Goal: Task Accomplishment & Management: Complete application form

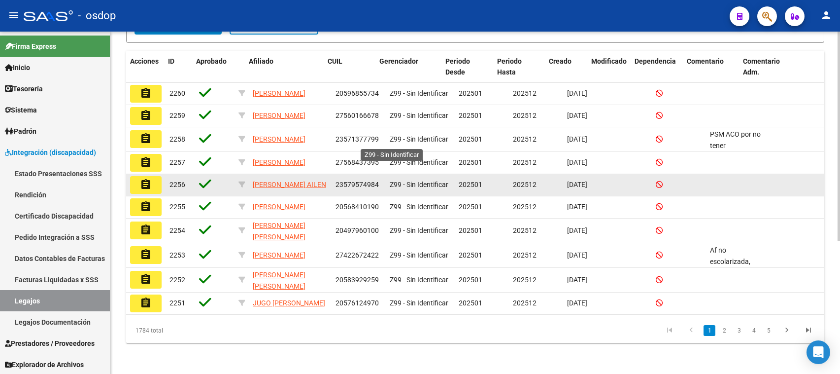
scroll to position [197, 0]
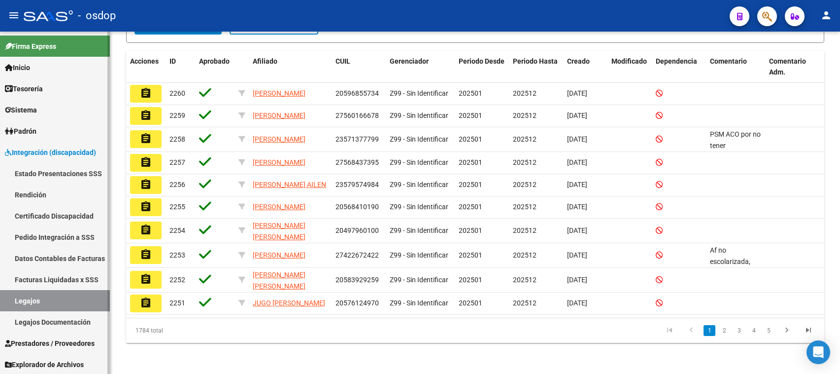
click at [52, 299] on span "Prestadores / Proveedores" at bounding box center [50, 343] width 90 height 11
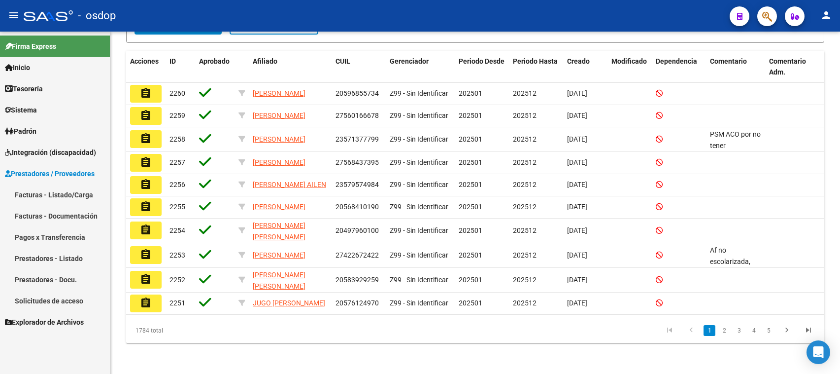
click at [63, 299] on link "Solicitudes de acceso" at bounding box center [55, 300] width 110 height 21
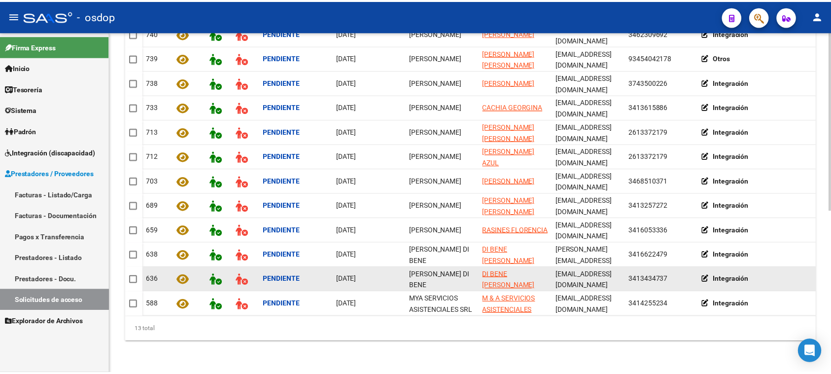
scroll to position [247, 0]
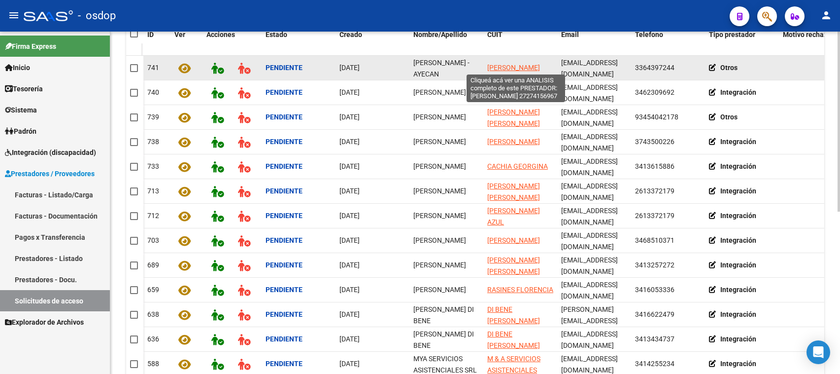
click at [493, 66] on span "[PERSON_NAME]" at bounding box center [513, 68] width 53 height 8
click at [672, 64] on icon at bounding box center [714, 67] width 11 height 7
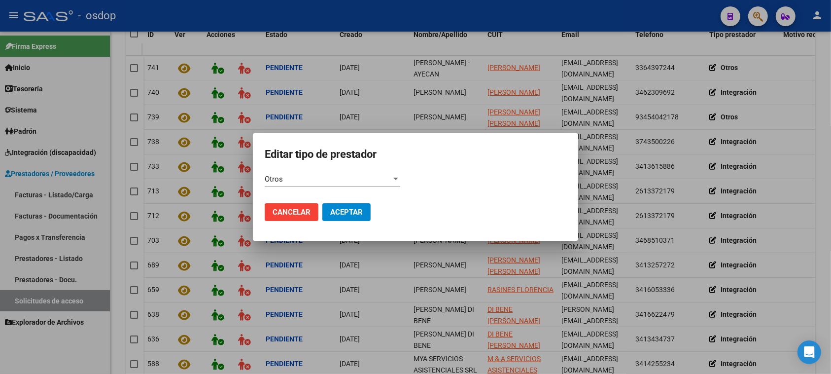
click at [314, 173] on div "Otros Ingrese el valor *" at bounding box center [333, 178] width 136 height 15
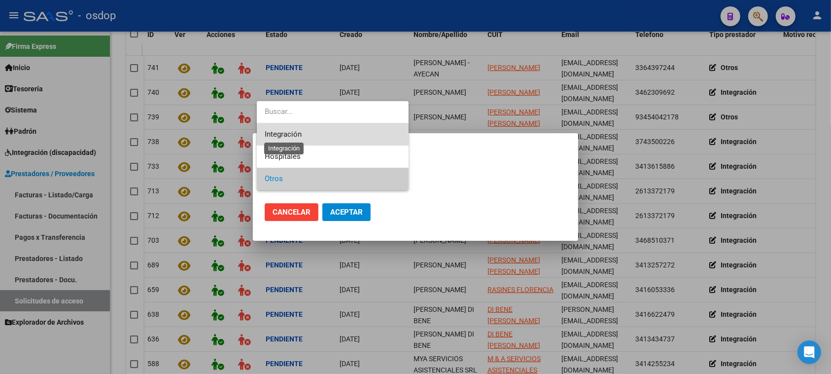
click at [276, 136] on span "Integración" at bounding box center [283, 134] width 37 height 9
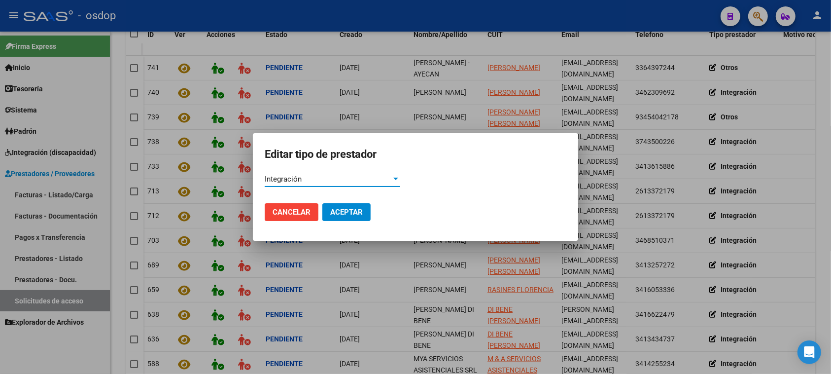
click at [336, 210] on span "Aceptar" at bounding box center [346, 211] width 33 height 9
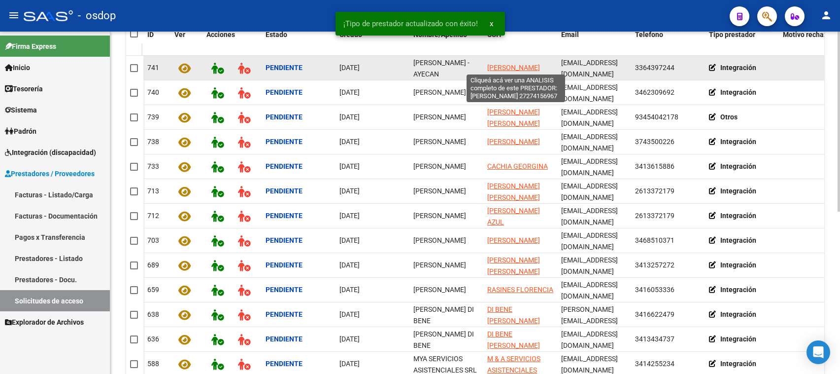
click at [501, 67] on span "[PERSON_NAME]" at bounding box center [513, 68] width 53 height 8
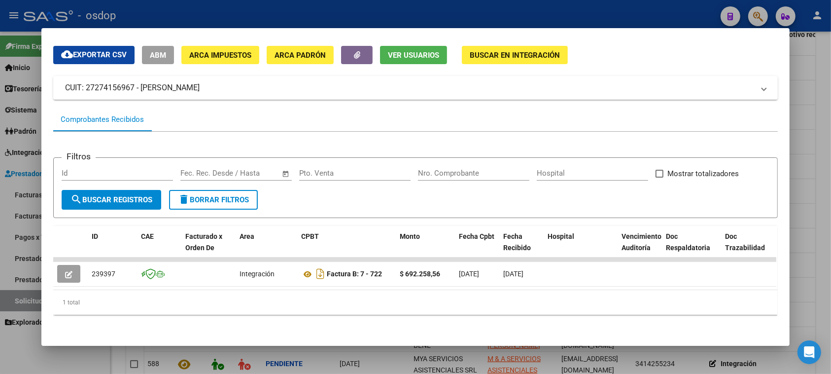
scroll to position [0, 0]
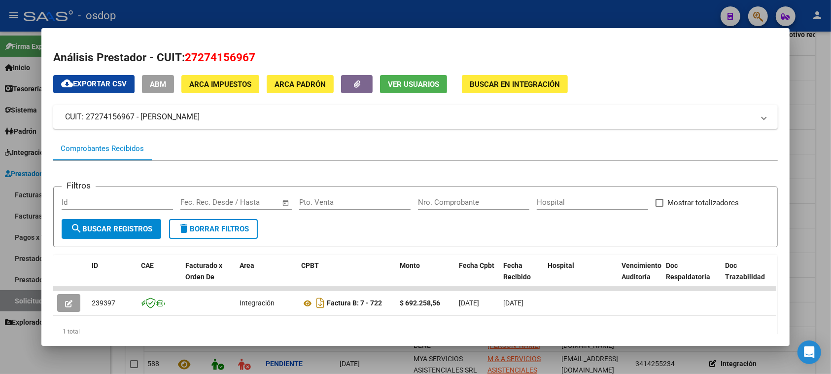
click at [408, 82] on span "Ver Usuarios" at bounding box center [413, 84] width 51 height 9
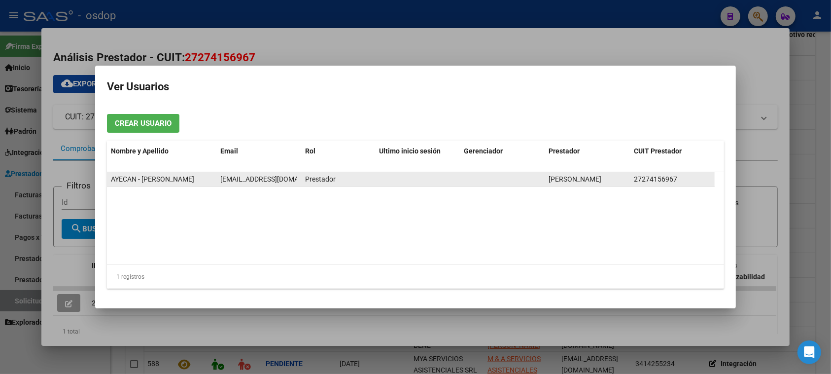
scroll to position [0, 4]
drag, startPoint x: 220, startPoint y: 176, endPoint x: 296, endPoint y: 178, distance: 75.9
click at [296, 178] on span "[EMAIL_ADDRESS][DOMAIN_NAME]" at bounding box center [270, 179] width 109 height 8
copy span "[EMAIL_ADDRESS][DOMAIN_NAME]"
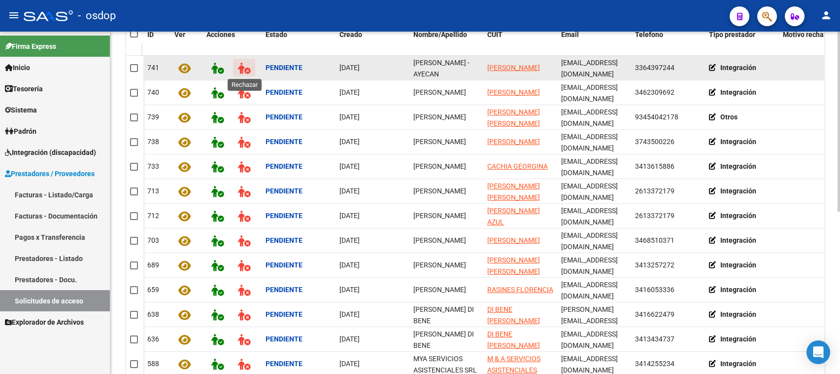
click at [242, 65] on icon at bounding box center [244, 68] width 12 height 11
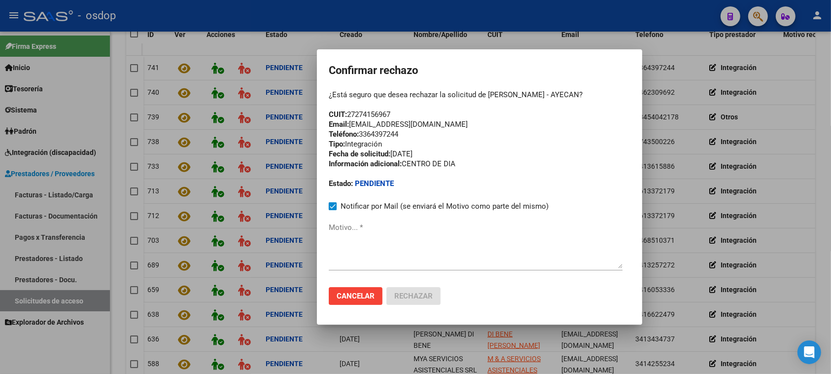
click at [333, 249] on textarea "Motivo... *" at bounding box center [476, 245] width 294 height 46
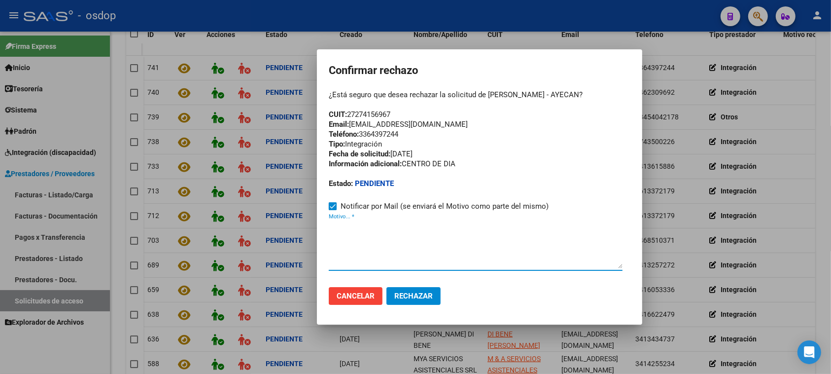
paste textarea "[EMAIL_ADDRESS][DOMAIN_NAME]"
click at [329, 232] on textarea "[EMAIL_ADDRESS][DOMAIN_NAME]" at bounding box center [476, 245] width 294 height 46
paste textarea "Se encuentra ACTIVA la cuenta de correo electrónico:"
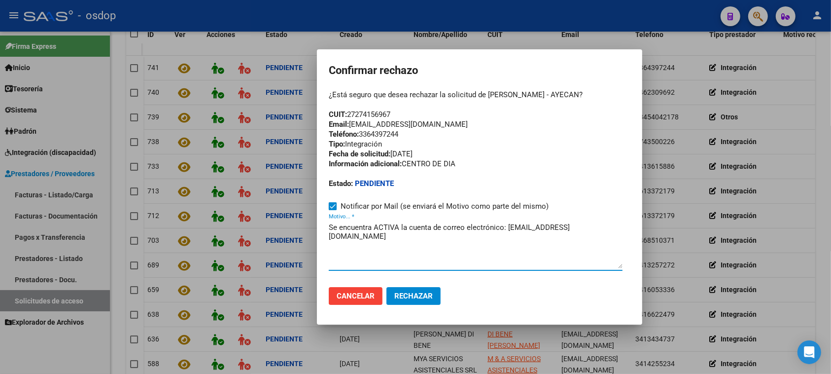
drag, startPoint x: 507, startPoint y: 227, endPoint x: 609, endPoint y: 228, distance: 102.5
click at [609, 228] on textarea "Se encuentra ACTIVA la cuenta de correo electrónico: [EMAIL_ADDRESS][DOMAIN_NAM…" at bounding box center [476, 245] width 294 height 46
type textarea "Se encuentra ACTIVA la cuenta de correo electrónico: [EMAIL_ADDRESS][DOMAIN_NAM…"
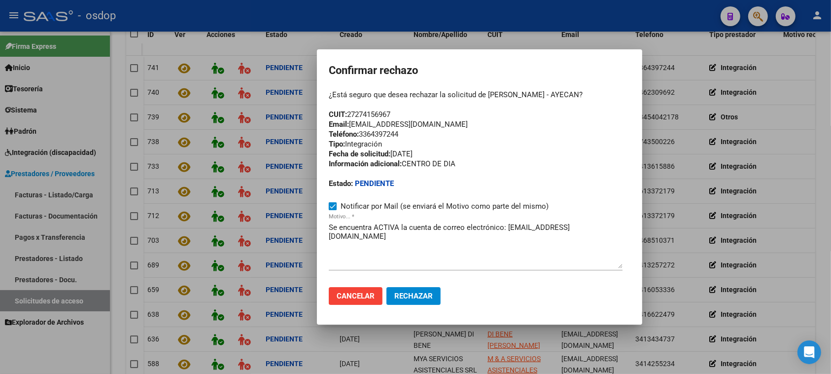
drag, startPoint x: 349, startPoint y: 113, endPoint x: 398, endPoint y: 112, distance: 49.3
click at [398, 112] on div "¿Está seguro que desea rechazar la solicitud de [PERSON_NAME] - AYECAN? CUIT: 2…" at bounding box center [480, 139] width 302 height 99
click at [349, 295] on span "Cancelar" at bounding box center [356, 295] width 38 height 9
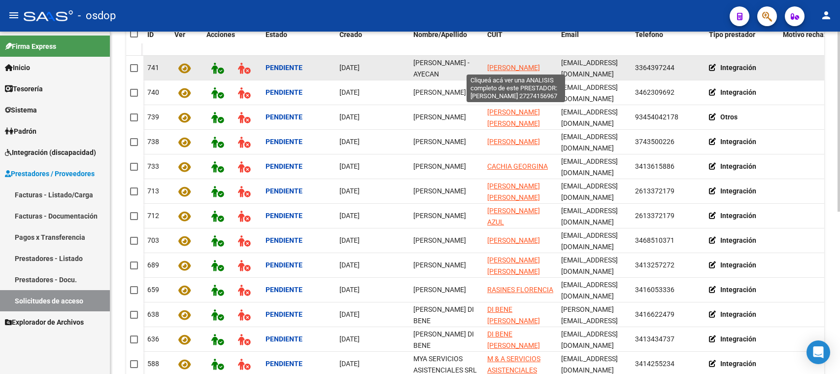
click at [501, 65] on span "[PERSON_NAME]" at bounding box center [513, 68] width 53 height 8
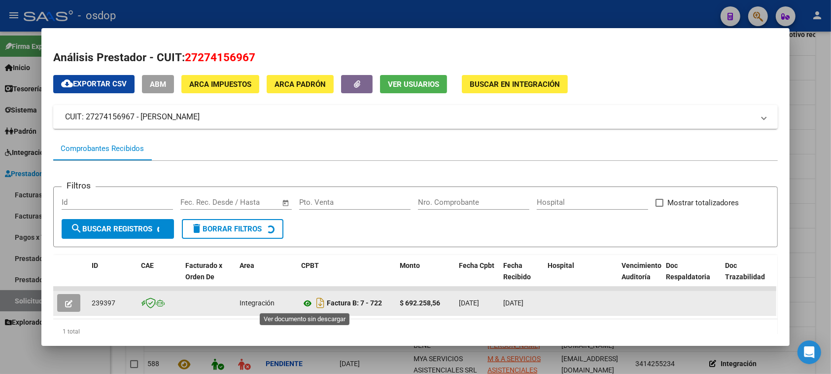
click at [304, 299] on icon at bounding box center [307, 303] width 13 height 12
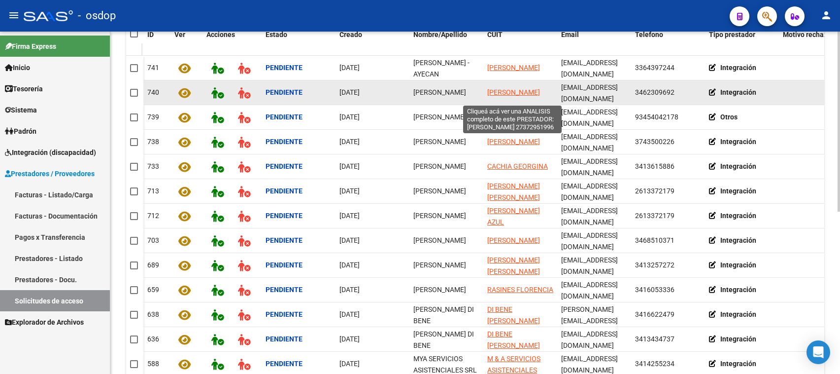
click at [497, 88] on span "[PERSON_NAME]" at bounding box center [513, 92] width 53 height 8
type textarea "27372951996"
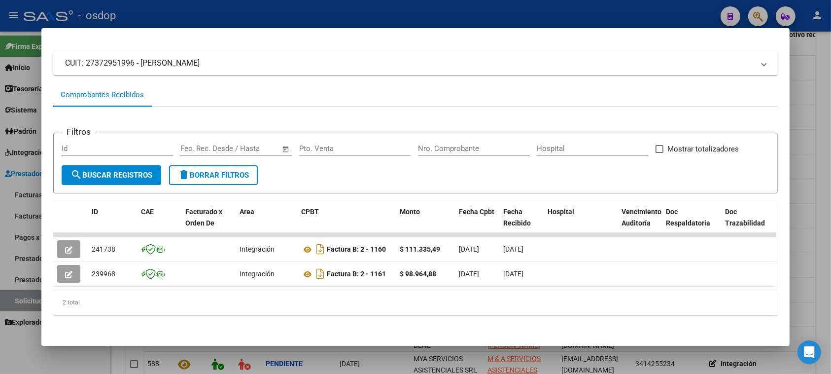
scroll to position [0, 0]
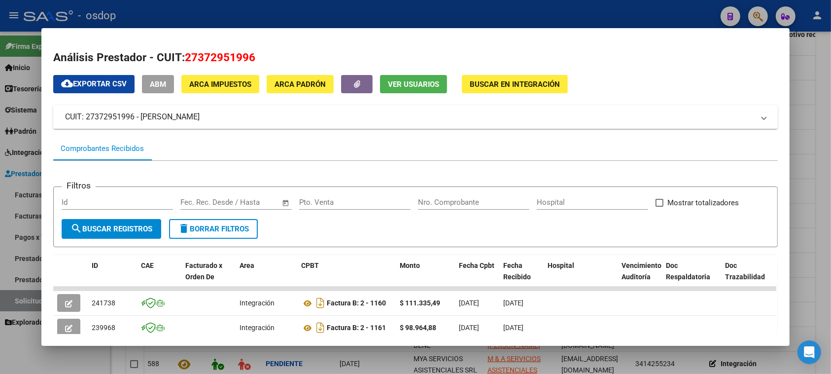
click at [398, 86] on span "Ver Usuarios" at bounding box center [413, 84] width 51 height 9
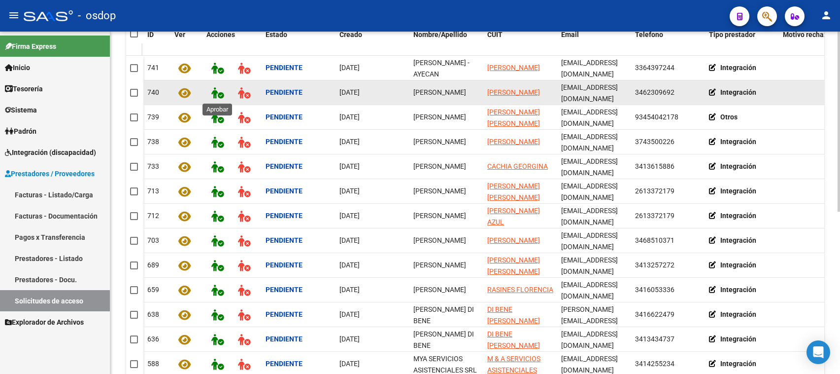
click at [213, 89] on icon at bounding box center [217, 92] width 12 height 11
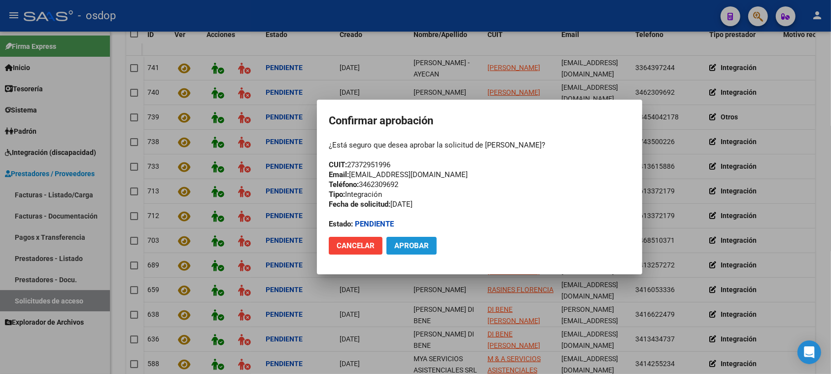
click at [405, 244] on span "Aprobar" at bounding box center [411, 245] width 34 height 9
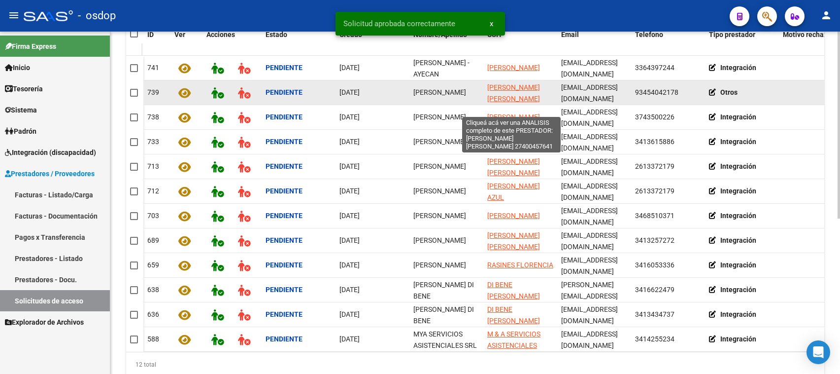
click at [493, 96] on span "[PERSON_NAME] [PERSON_NAME]" at bounding box center [513, 92] width 53 height 19
type textarea "27400457641"
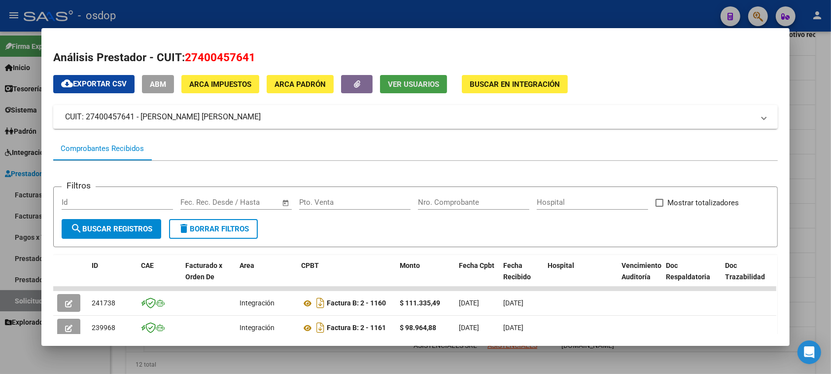
click at [397, 85] on span "Ver Usuarios" at bounding box center [413, 84] width 51 height 9
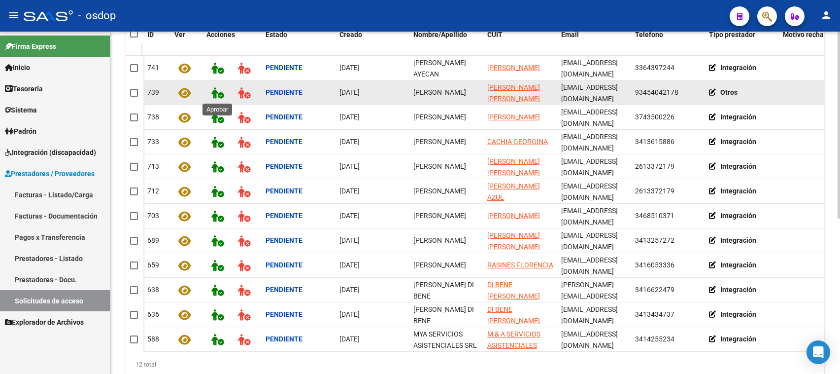
click at [211, 89] on icon at bounding box center [217, 92] width 12 height 11
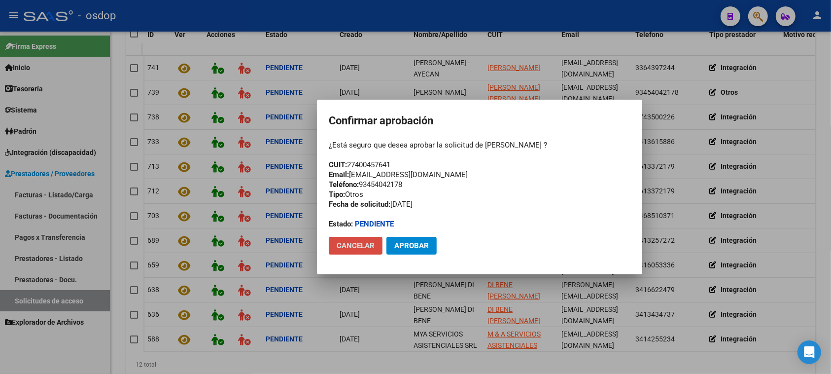
drag, startPoint x: 351, startPoint y: 241, endPoint x: 333, endPoint y: 128, distance: 114.9
click at [351, 239] on button "Cancelar" at bounding box center [356, 246] width 54 height 18
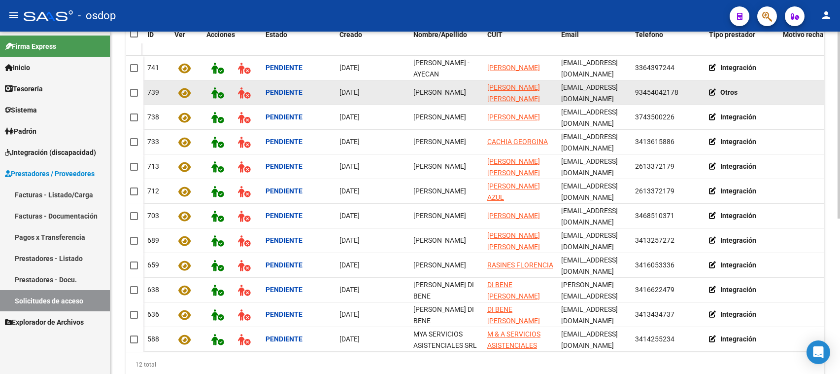
click at [672, 89] on icon at bounding box center [714, 92] width 11 height 7
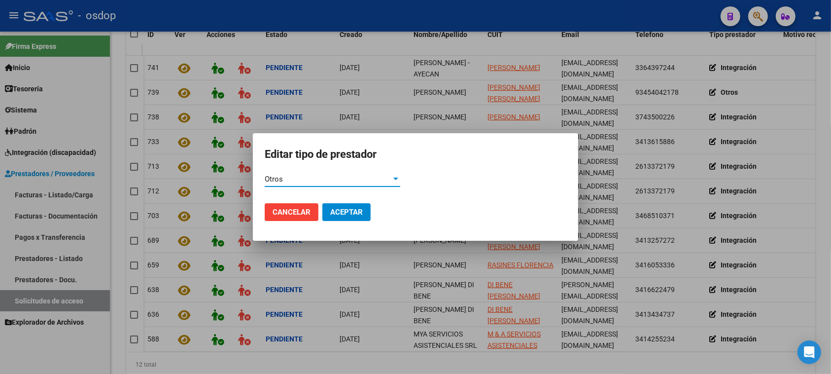
click at [288, 177] on div "Otros" at bounding box center [328, 178] width 127 height 9
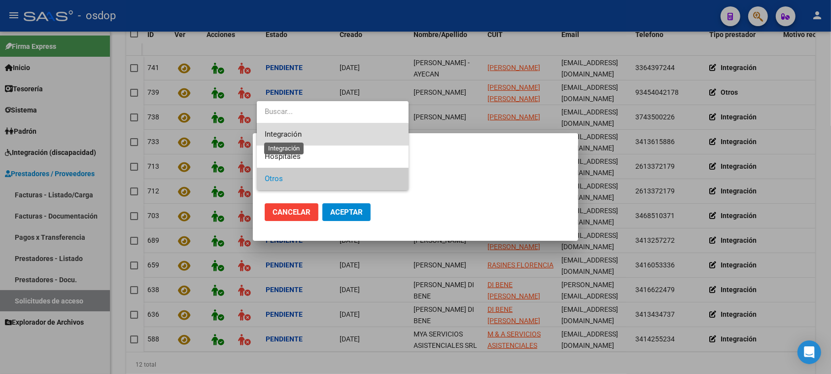
click at [299, 135] on span "Integración" at bounding box center [283, 134] width 37 height 9
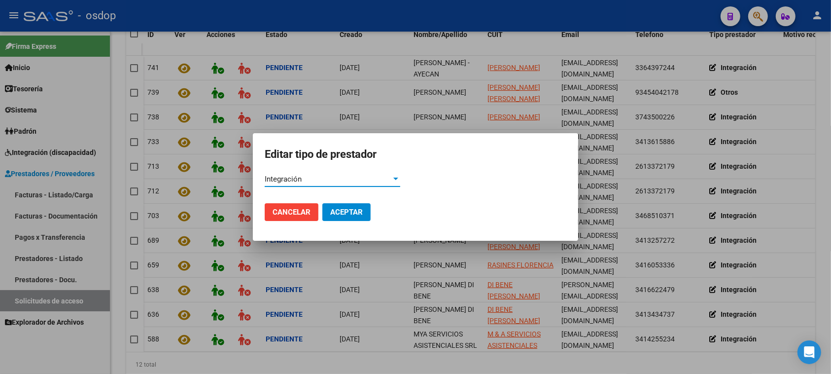
click at [353, 206] on button "Aceptar" at bounding box center [346, 212] width 48 height 18
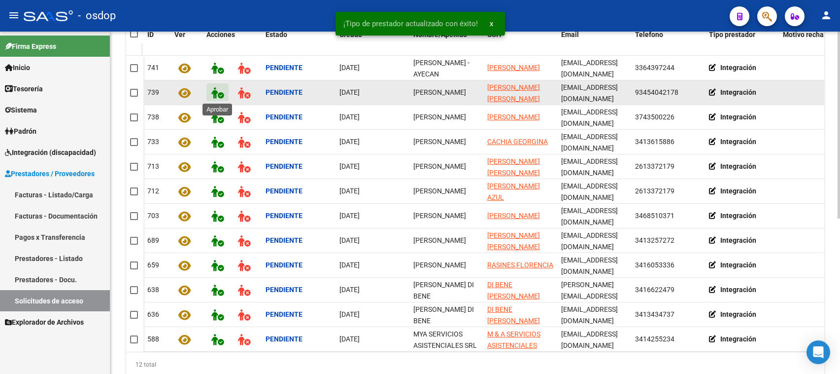
click at [217, 89] on icon at bounding box center [217, 92] width 12 height 11
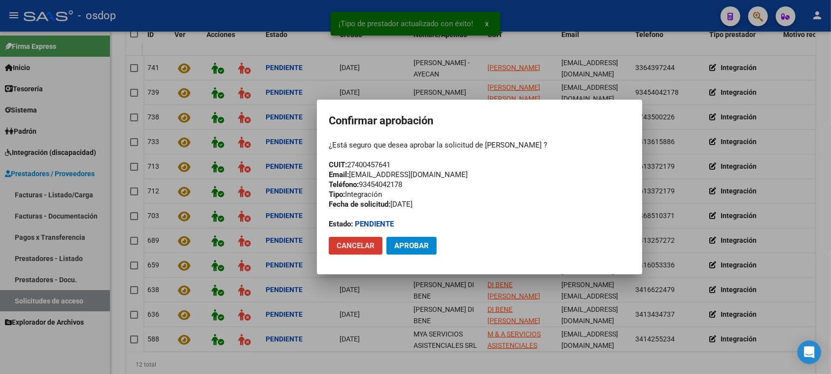
click at [405, 242] on span "Aprobar" at bounding box center [411, 245] width 34 height 9
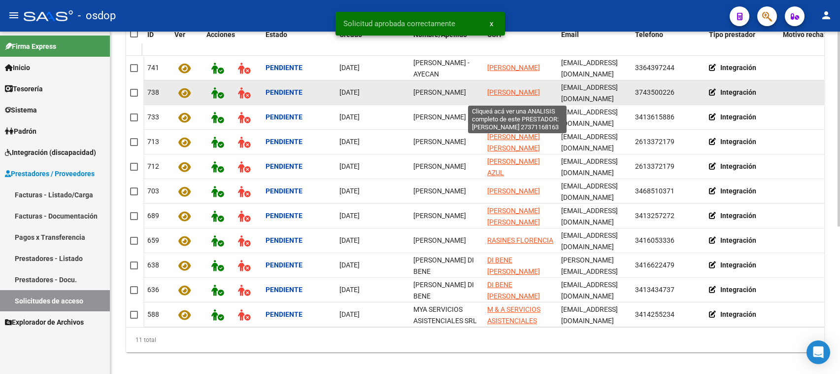
click at [504, 89] on span "[PERSON_NAME]" at bounding box center [513, 92] width 53 height 8
type textarea "27371168163"
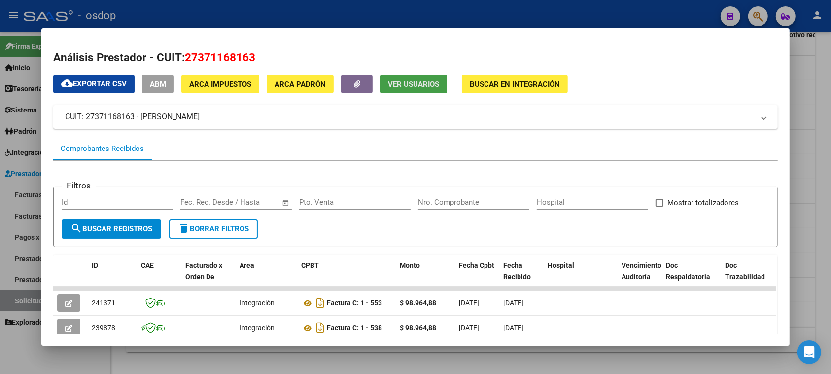
click at [400, 84] on span "Ver Usuarios" at bounding box center [413, 84] width 51 height 9
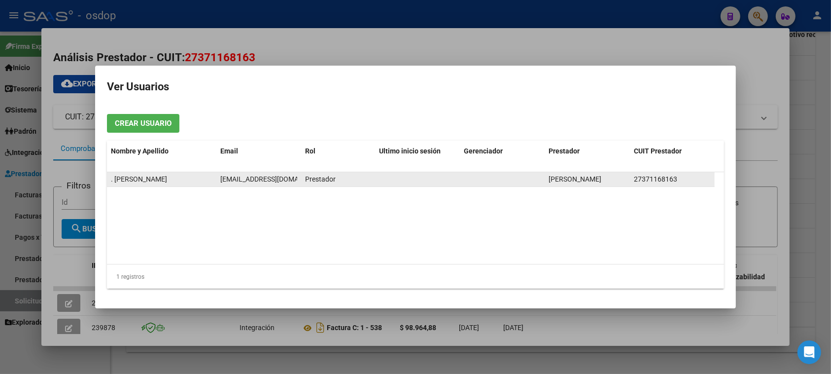
scroll to position [0, 13]
drag, startPoint x: 220, startPoint y: 178, endPoint x: 301, endPoint y: 181, distance: 80.4
click at [301, 181] on datatable-body-cell "[EMAIL_ADDRESS][DOMAIN_NAME]" at bounding box center [258, 179] width 85 height 14
copy span "[EMAIL_ADDRESS][DOMAIN_NAME]"
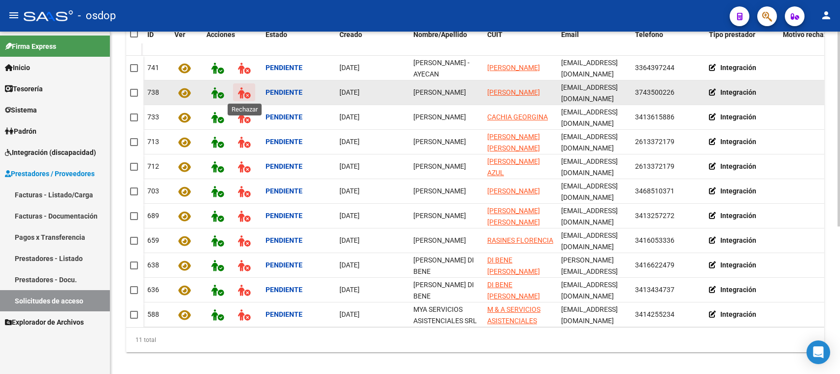
click at [242, 90] on icon at bounding box center [244, 92] width 12 height 11
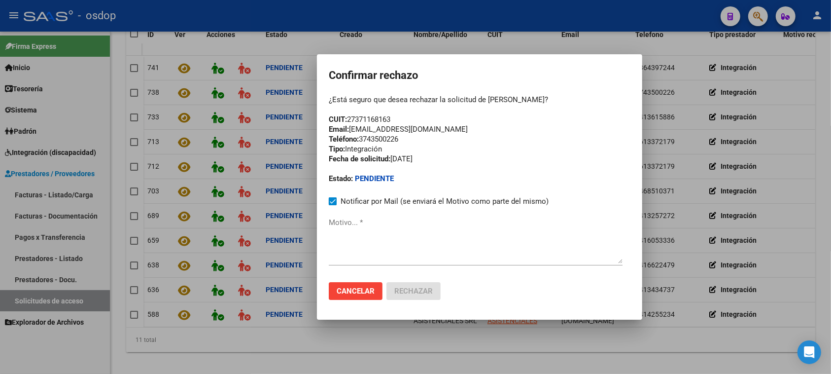
click at [332, 238] on textarea "Motivo... *" at bounding box center [476, 240] width 294 height 46
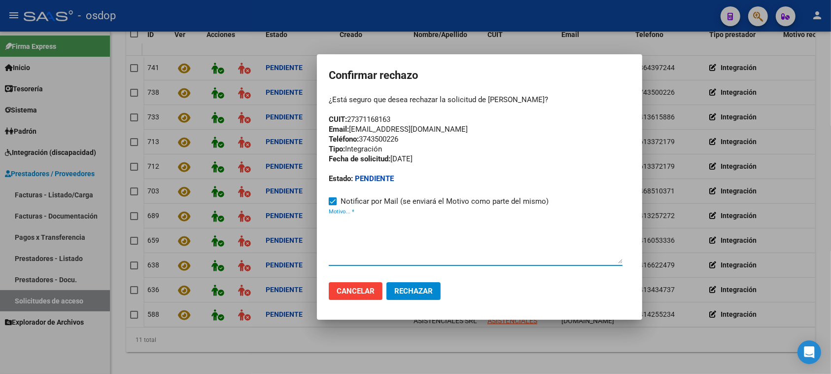
paste textarea "[EMAIL_ADDRESS][DOMAIN_NAME]"
click at [329, 228] on textarea "[EMAIL_ADDRESS][DOMAIN_NAME]" at bounding box center [476, 240] width 294 height 46
paste textarea "Se encuentra ACTIVA la cuenta de correo electrónico:"
drag, startPoint x: 507, startPoint y: 229, endPoint x: 615, endPoint y: 225, distance: 108.0
click at [621, 229] on textarea "Se encuentra ACTIVA la cuenta de correo electrónico: [EMAIL_ADDRESS][DOMAIN_NAM…" at bounding box center [476, 240] width 294 height 46
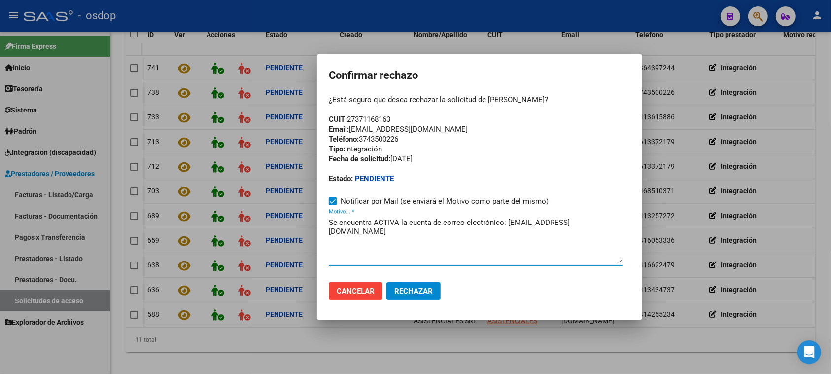
type textarea "Se encuentra ACTIVA la cuenta de correo electrónico: [EMAIL_ADDRESS][DOMAIN_NAM…"
click at [361, 286] on span "Cancelar" at bounding box center [356, 290] width 38 height 9
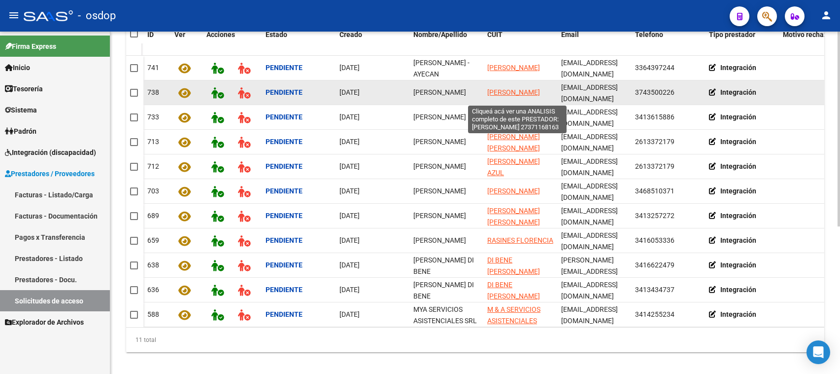
click at [503, 88] on span "[PERSON_NAME]" at bounding box center [513, 92] width 53 height 8
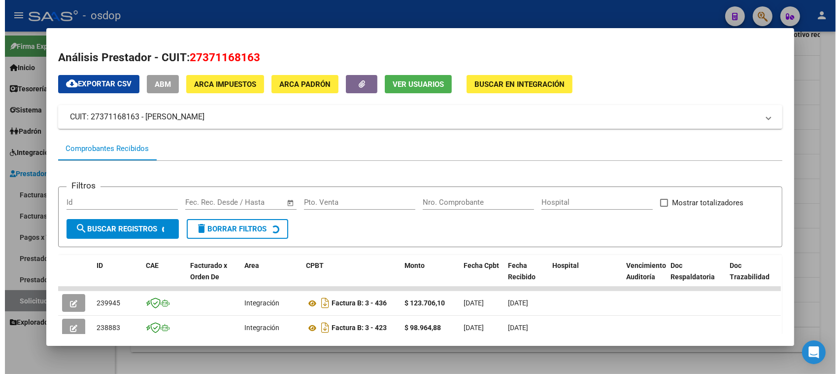
scroll to position [62, 0]
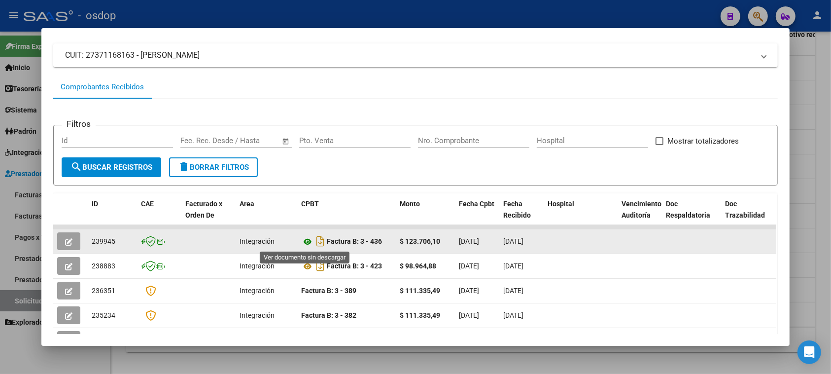
click at [301, 241] on icon at bounding box center [307, 242] width 13 height 12
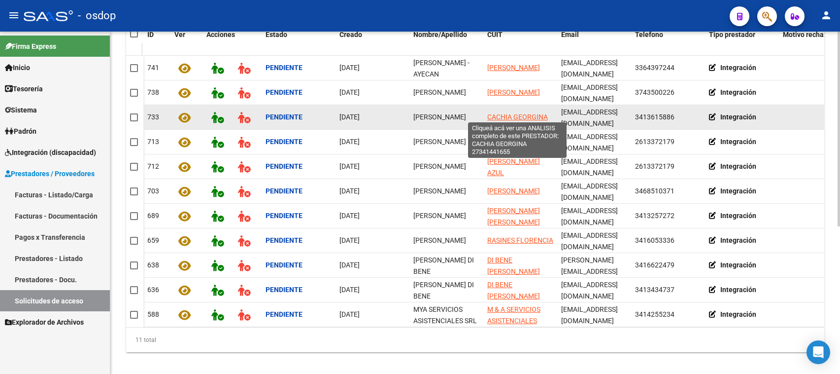
click at [504, 117] on span "CACHIA GEORGINA" at bounding box center [517, 117] width 61 height 8
type textarea "27341441655"
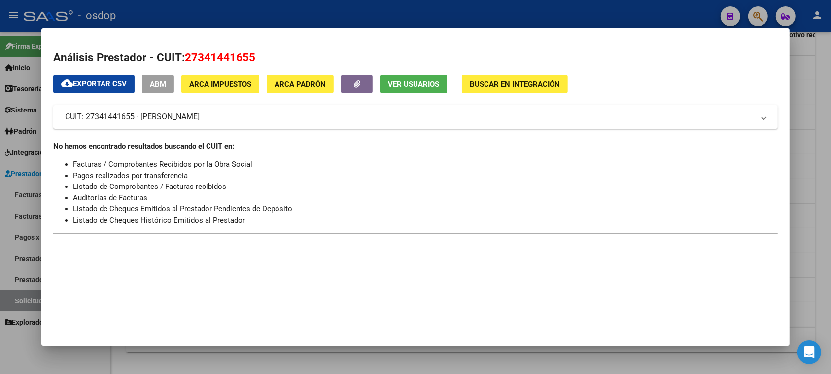
click at [402, 82] on span "Ver Usuarios" at bounding box center [413, 84] width 51 height 9
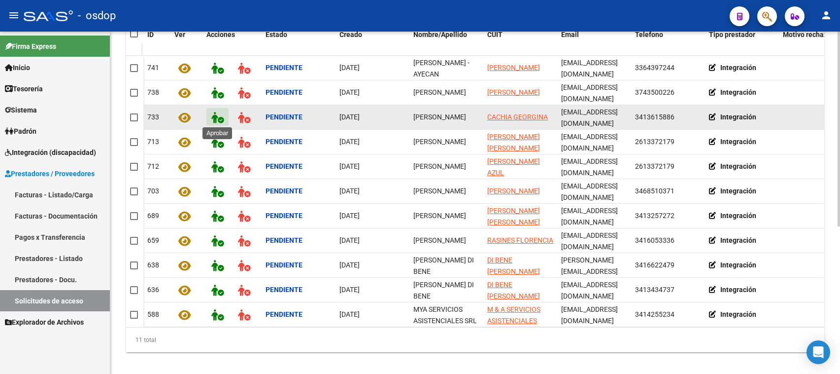
click at [213, 114] on icon at bounding box center [217, 117] width 12 height 11
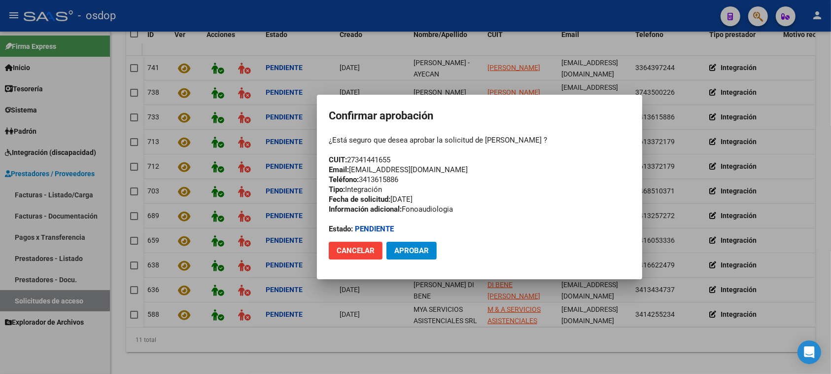
drag, startPoint x: 350, startPoint y: 158, endPoint x: 397, endPoint y: 157, distance: 46.8
click at [397, 158] on div "¿Está seguro que desea aprobar la solicitud de [PERSON_NAME] ? CUIT: 2734144165…" at bounding box center [480, 184] width 302 height 99
click at [350, 246] on span "Cancelar" at bounding box center [356, 250] width 38 height 9
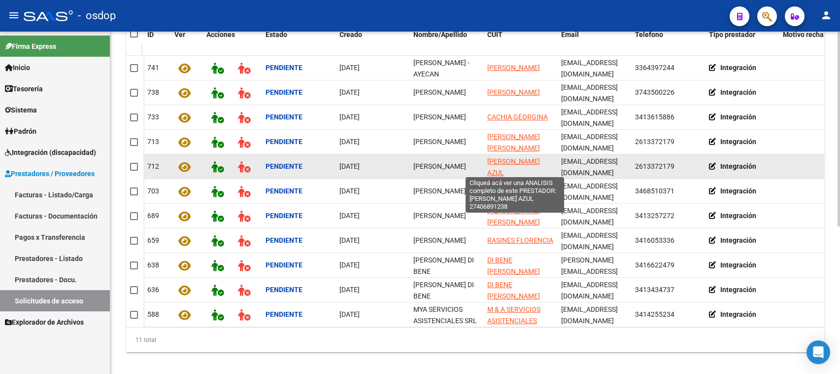
click at [501, 164] on span "[PERSON_NAME] AZUL" at bounding box center [513, 166] width 53 height 19
type textarea "27406891238"
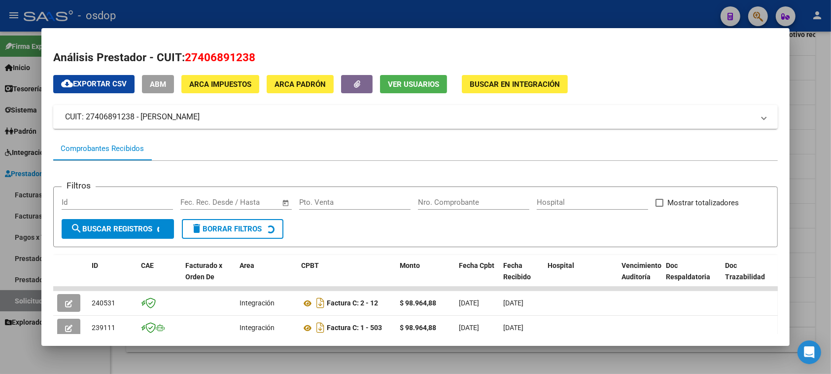
click at [410, 84] on span "Ver Usuarios" at bounding box center [413, 84] width 51 height 9
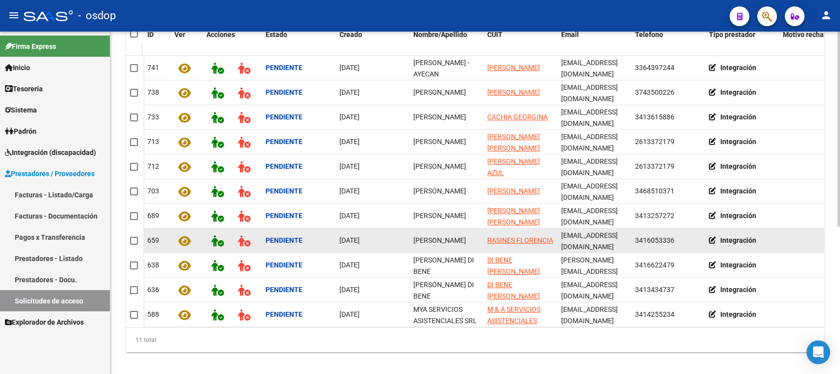
drag, startPoint x: 467, startPoint y: 237, endPoint x: 457, endPoint y: 229, distance: 12.2
click at [457, 229] on datatable-scroller "741 Pendiente [DATE] [PERSON_NAME] - [PERSON_NAME] [EMAIL_ADDRESS][DOMAIN_NAME]…" at bounding box center [475, 191] width 698 height 271
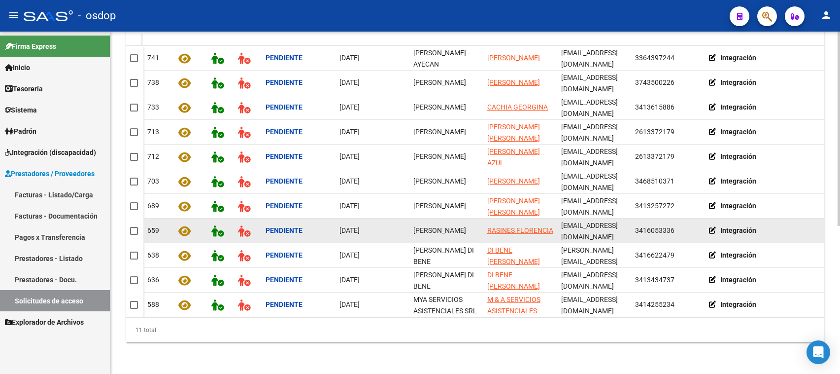
click at [457, 229] on datatable-body-cell "[PERSON_NAME]" at bounding box center [447, 230] width 74 height 24
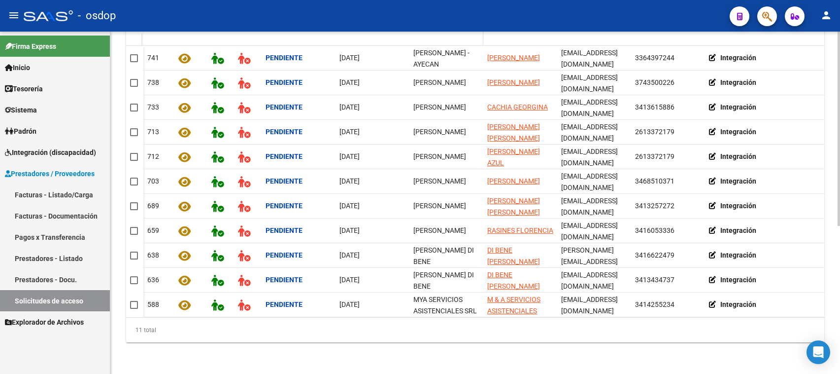
scroll to position [75, 0]
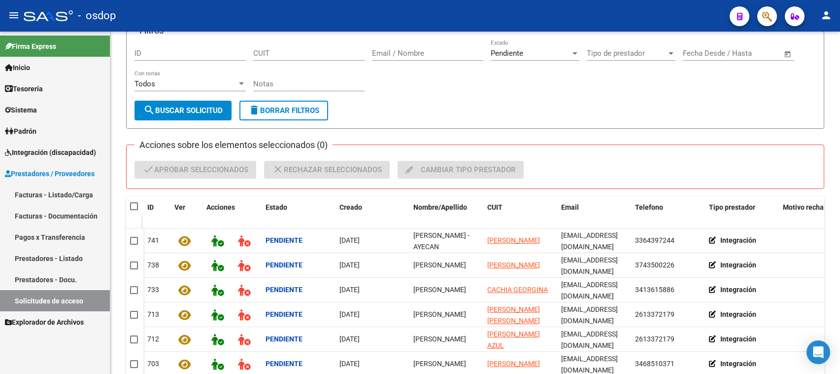
click at [30, 106] on span "Sistema" at bounding box center [21, 109] width 32 height 11
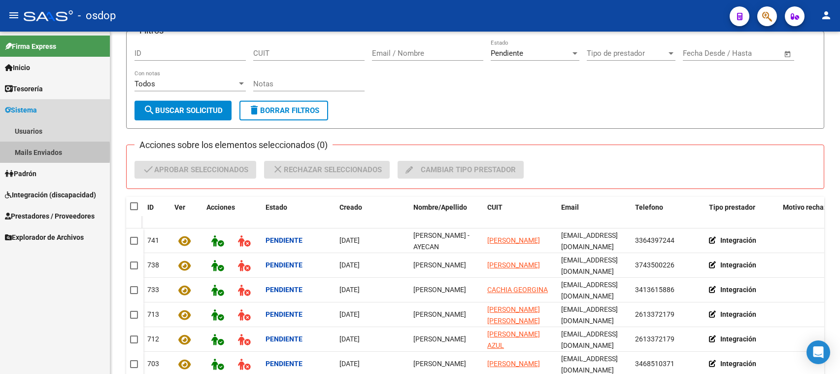
click at [34, 152] on link "Mails Enviados" at bounding box center [55, 151] width 110 height 21
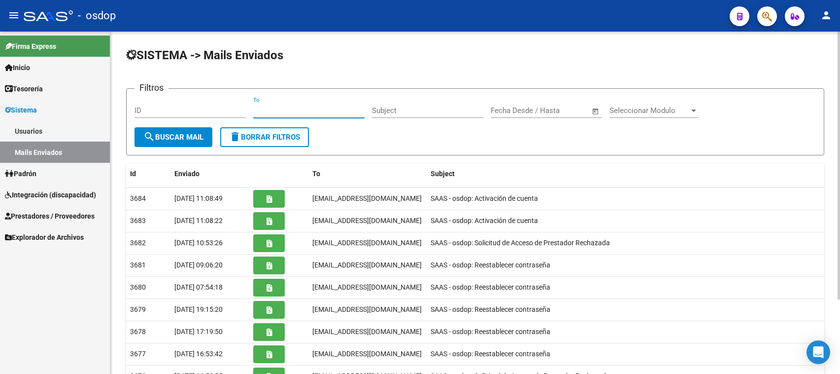
click at [254, 109] on input "To" at bounding box center [308, 110] width 111 height 9
paste input "[PERSON_NAME][EMAIL_ADDRESS][DOMAIN_NAME]"
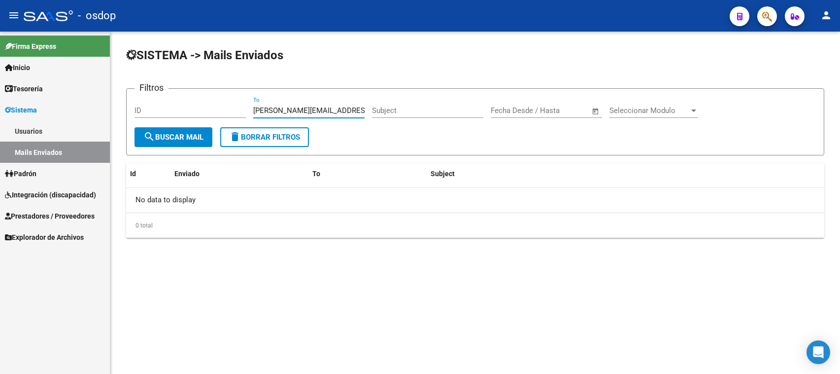
type input "[PERSON_NAME][EMAIL_ADDRESS][DOMAIN_NAME]"
click at [33, 125] on link "Usuarios" at bounding box center [55, 130] width 110 height 21
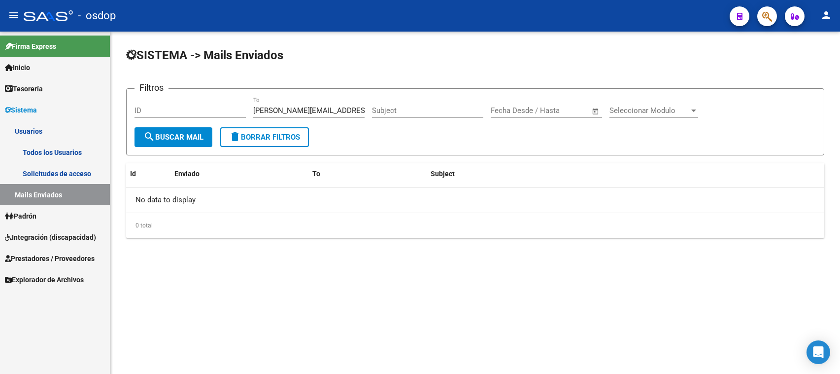
click at [61, 153] on link "Todos los Usuarios" at bounding box center [55, 151] width 110 height 21
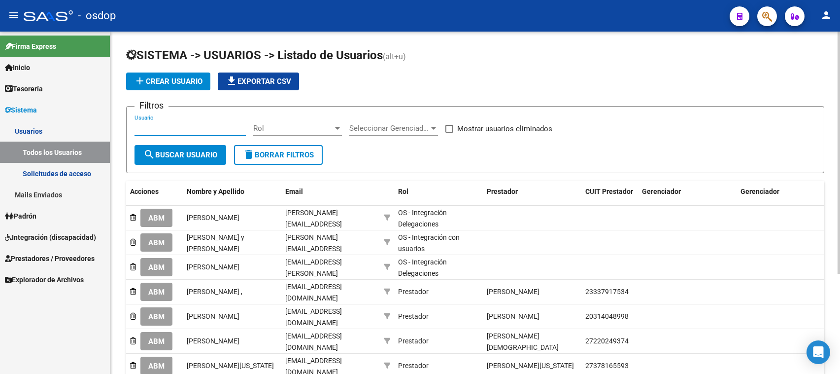
click at [144, 125] on input "Usuario" at bounding box center [190, 128] width 111 height 9
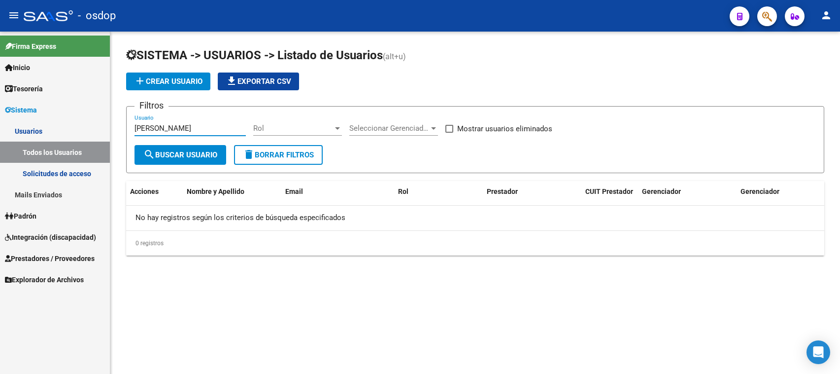
type input "[PERSON_NAME]"
click at [61, 254] on span "Prestadores / Proveedores" at bounding box center [50, 258] width 90 height 11
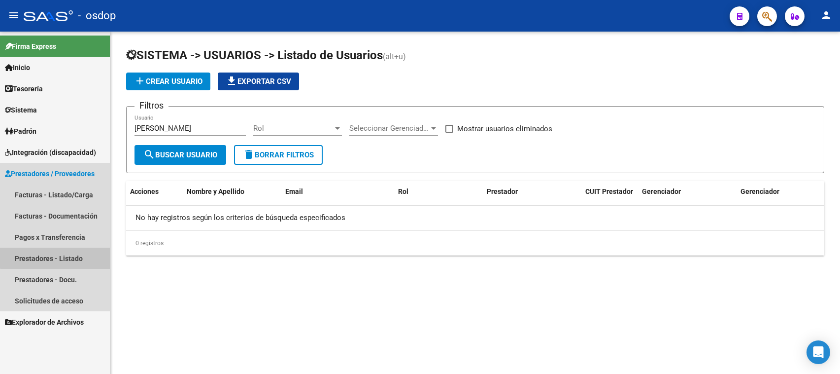
drag, startPoint x: 62, startPoint y: 254, endPoint x: 92, endPoint y: 255, distance: 30.1
click at [63, 255] on link "Prestadores - Listado" at bounding box center [55, 257] width 110 height 21
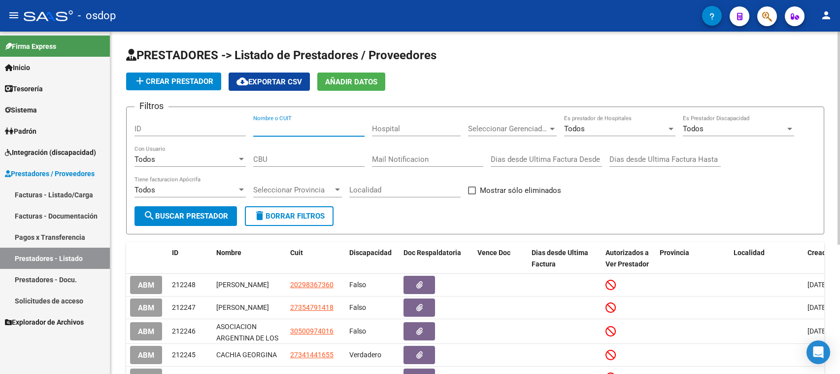
click at [254, 128] on input "Nombre o CUIT" at bounding box center [308, 128] width 111 height 9
type input "p"
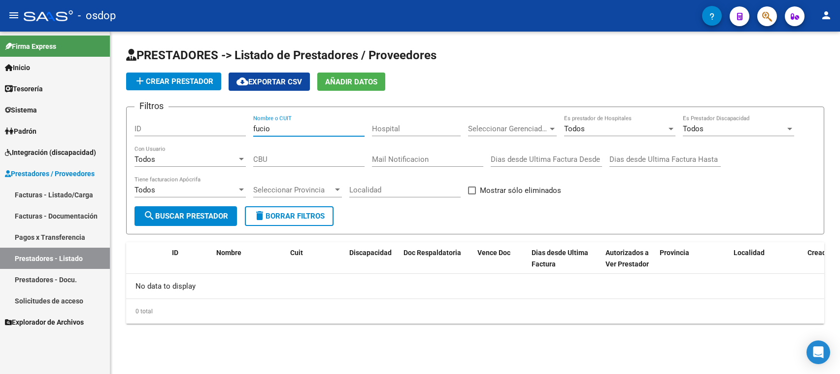
drag, startPoint x: 282, startPoint y: 127, endPoint x: 212, endPoint y: 123, distance: 69.6
click at [212, 123] on div "Filtros ID fucio Nombre o CUIT Hospital Seleccionar Gerenciador Seleccionar Ger…" at bounding box center [476, 160] width 682 height 91
paste input "20385802103"
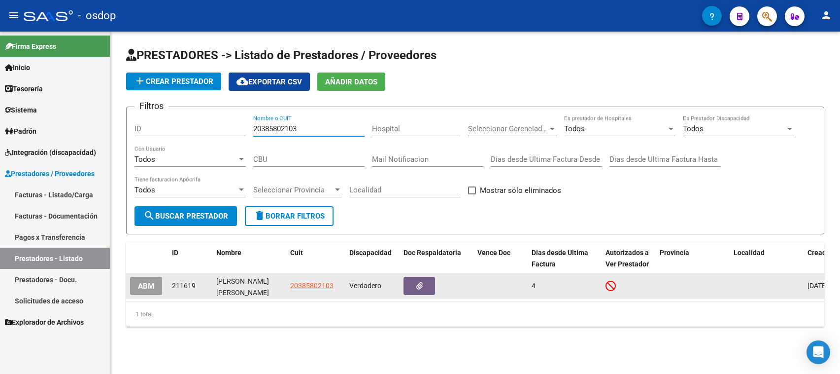
type input "20385802103"
click at [144, 285] on span "ABM" at bounding box center [146, 285] width 16 height 9
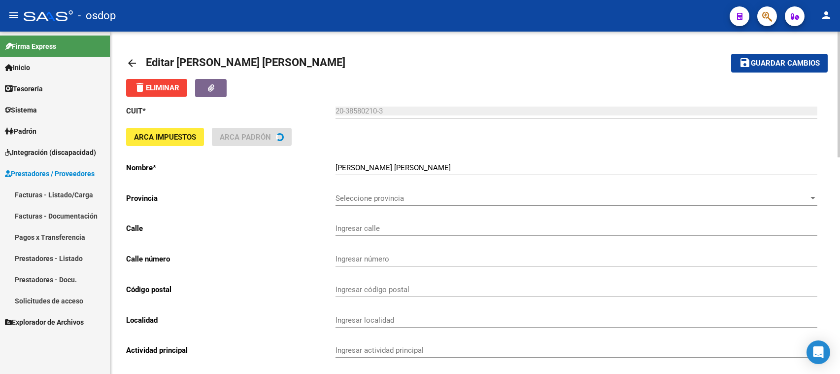
type input "SIN NOMBRE"
type input "5519"
type input "[GEOGRAPHIC_DATA][PERSON_NAME]"
type input "869010"
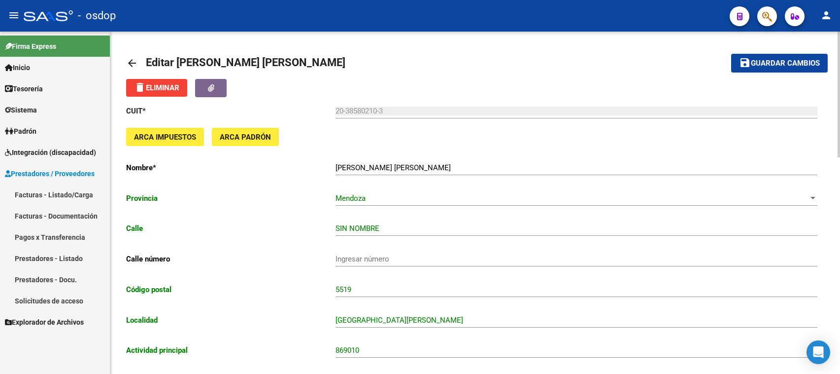
click at [129, 64] on mat-icon "arrow_back" at bounding box center [132, 63] width 12 height 12
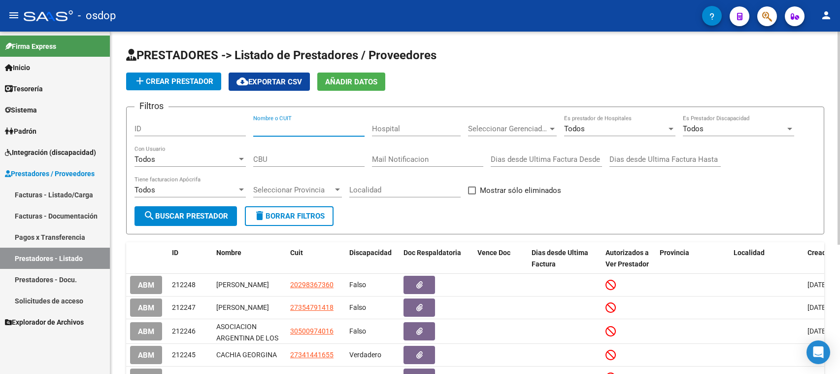
click at [253, 127] on input "Nombre o CUIT" at bounding box center [308, 128] width 111 height 9
paste input "20385802103"
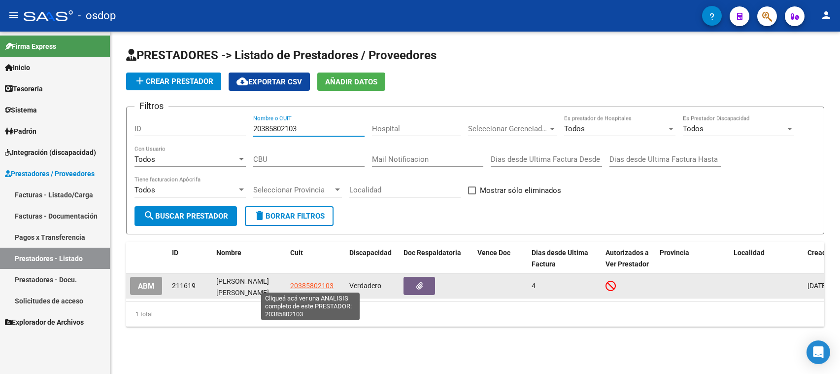
type input "20385802103"
click at [305, 285] on span "20385802103" at bounding box center [311, 285] width 43 height 8
type textarea "20385802103"
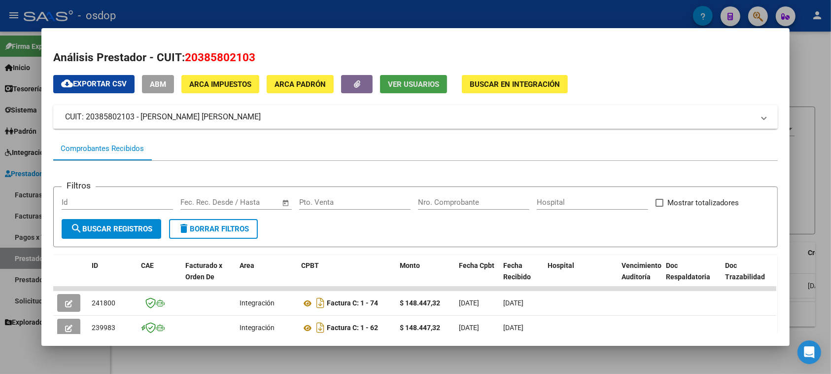
click at [413, 86] on span "Ver Usuarios" at bounding box center [413, 84] width 51 height 9
drag, startPoint x: 249, startPoint y: 55, endPoint x: 180, endPoint y: 55, distance: 69.5
click at [180, 55] on h2 "Análisis Prestador - CUIT: 20385802103" at bounding box center [415, 57] width 724 height 17
copy span "20385802103"
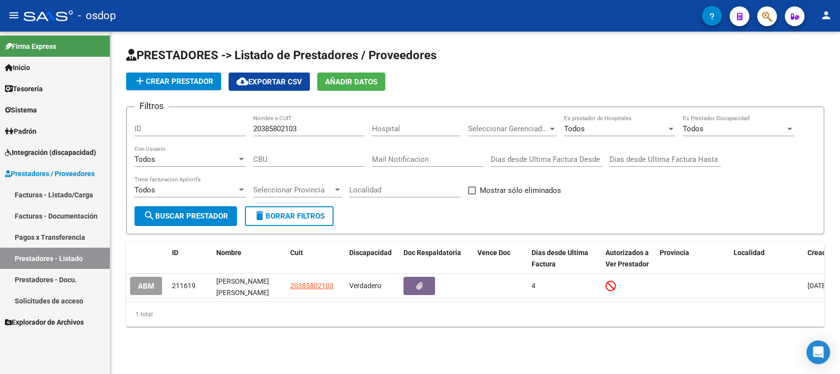
click at [8, 109] on icon at bounding box center [8, 109] width 6 height 7
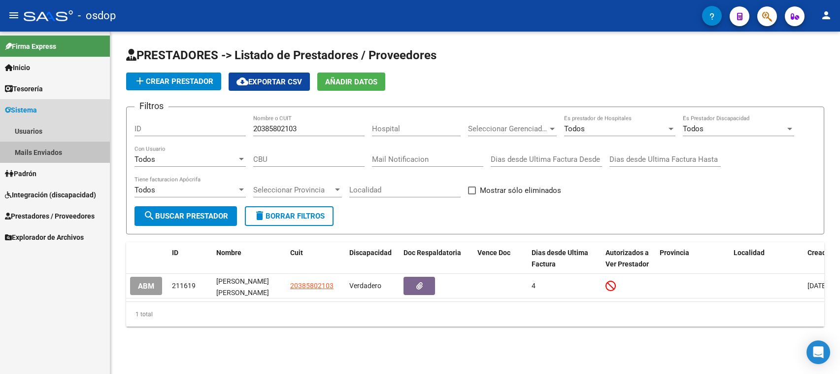
drag, startPoint x: 36, startPoint y: 153, endPoint x: 45, endPoint y: 153, distance: 8.9
click at [36, 153] on link "Mails Enviados" at bounding box center [55, 151] width 110 height 21
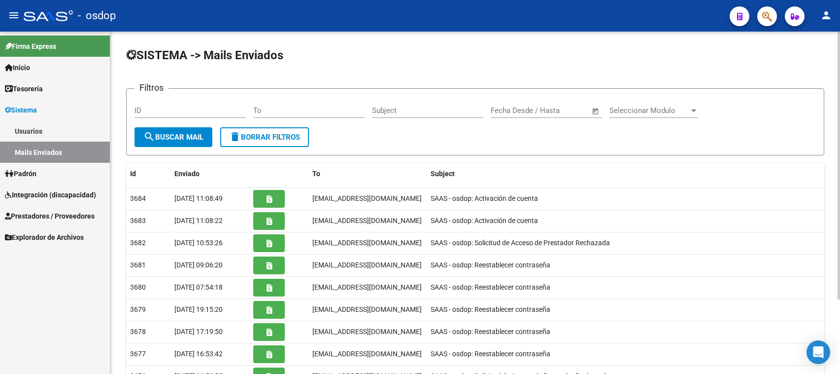
click at [255, 107] on input "To" at bounding box center [308, 110] width 111 height 9
paste input "[EMAIL_ADDRESS][DOMAIN_NAME]"
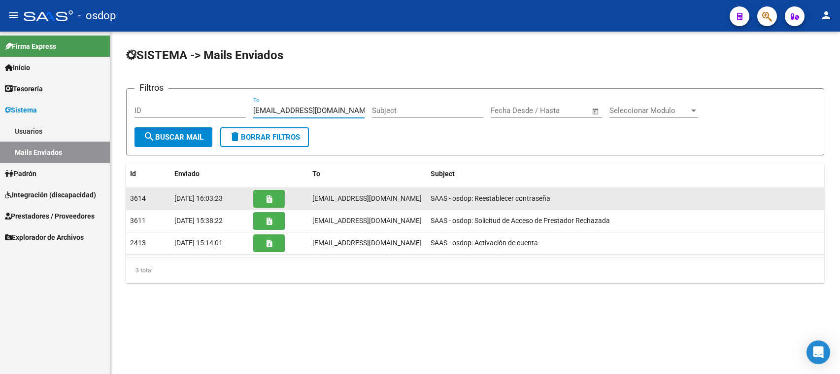
type input "[EMAIL_ADDRESS][DOMAIN_NAME]"
click at [268, 198] on icon "button" at bounding box center [269, 198] width 5 height 7
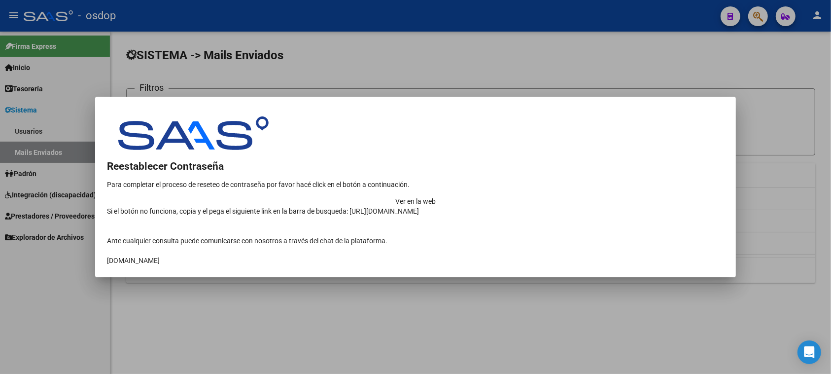
click at [615, 196] on td "Ver en la web" at bounding box center [415, 201] width 617 height 10
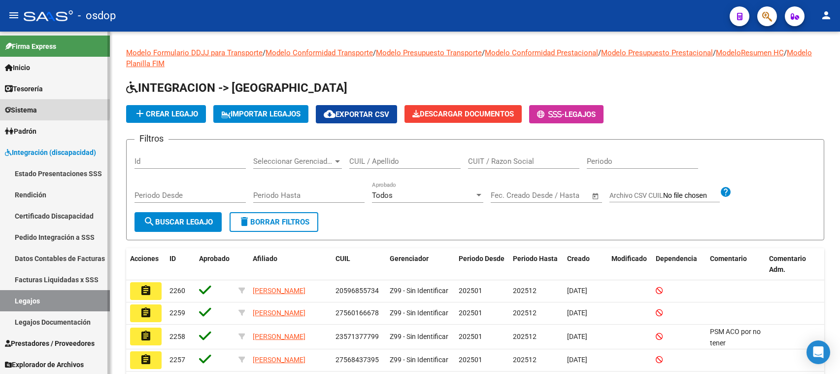
click at [28, 108] on span "Sistema" at bounding box center [21, 109] width 32 height 11
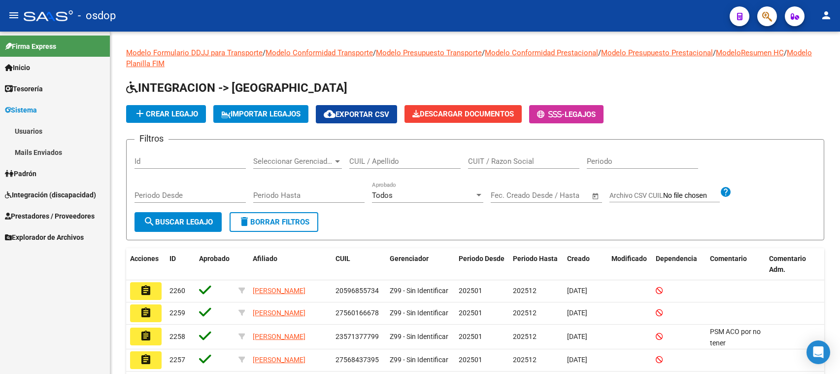
click at [48, 152] on link "Mails Enviados" at bounding box center [55, 151] width 110 height 21
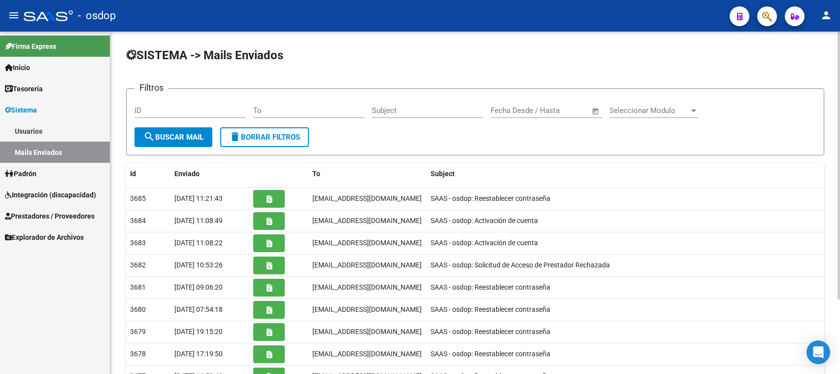
click at [254, 107] on input "To" at bounding box center [308, 110] width 111 height 9
paste input "[EMAIL_ADDRESS][DOMAIN_NAME]"
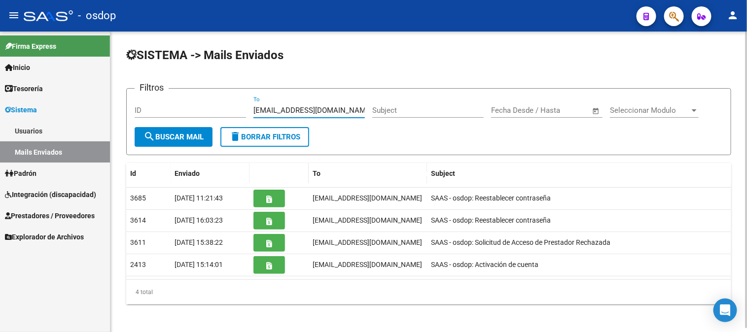
type input "[EMAIL_ADDRESS][DOMAIN_NAME]"
click at [20, 108] on span "Sistema" at bounding box center [21, 109] width 32 height 11
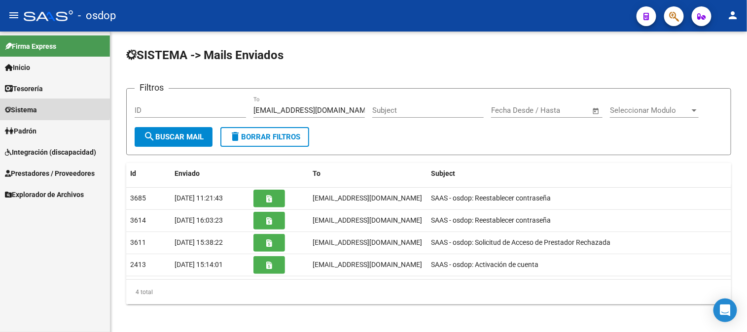
click at [24, 106] on span "Sistema" at bounding box center [21, 109] width 32 height 11
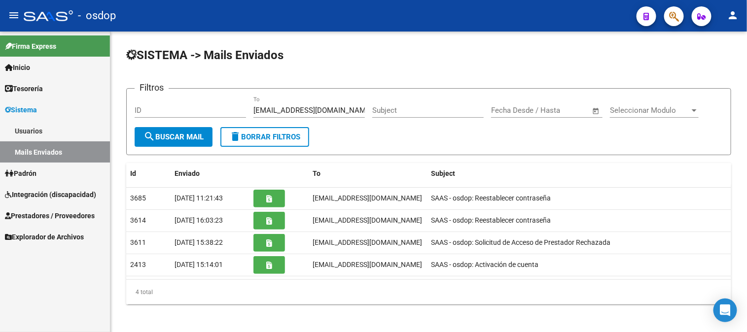
click at [24, 130] on link "Usuarios" at bounding box center [55, 130] width 110 height 21
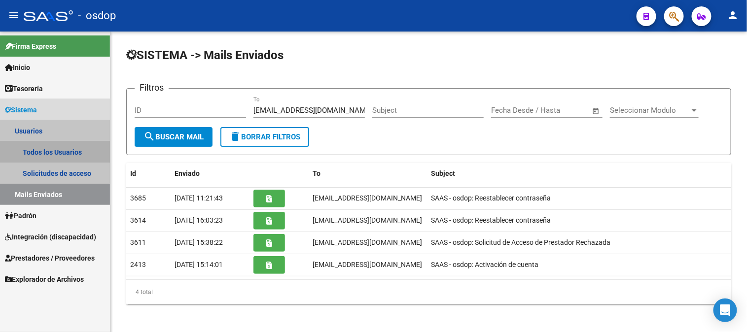
click at [39, 151] on link "Todos los Usuarios" at bounding box center [55, 151] width 110 height 21
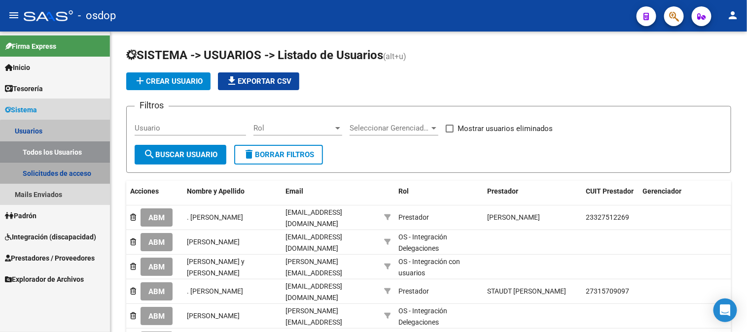
click at [60, 171] on link "Solicitudes de acceso" at bounding box center [55, 173] width 110 height 21
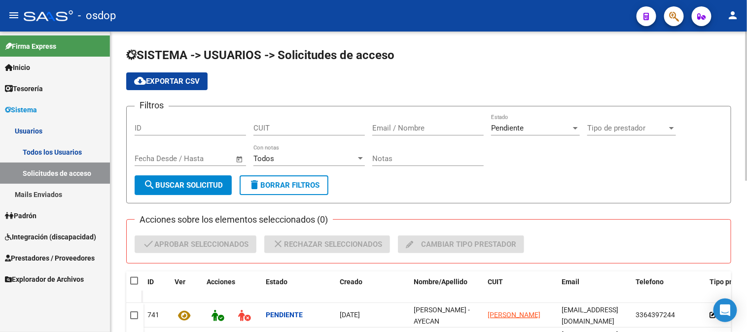
scroll to position [164, 0]
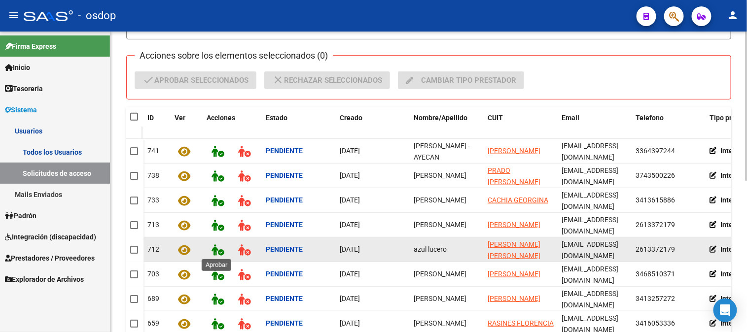
click at [215, 251] on icon at bounding box center [217, 249] width 12 height 11
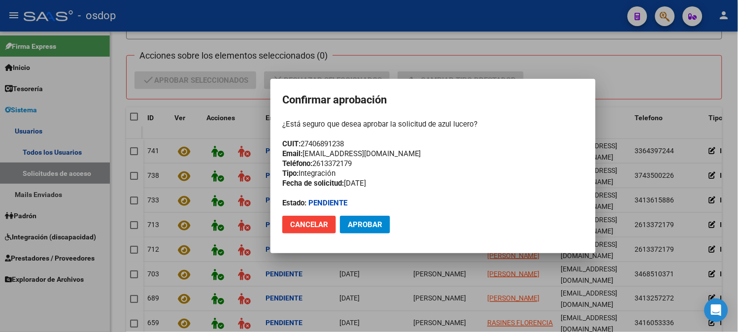
drag, startPoint x: 304, startPoint y: 141, endPoint x: 351, endPoint y: 142, distance: 47.3
click at [351, 142] on div "¿Está seguro que desea aprobar la solicitud de azul lucero? CUIT: 27406891238 E…" at bounding box center [433, 163] width 302 height 89
copy div "27406891238"
click at [360, 228] on span "Aprobar" at bounding box center [365, 224] width 34 height 9
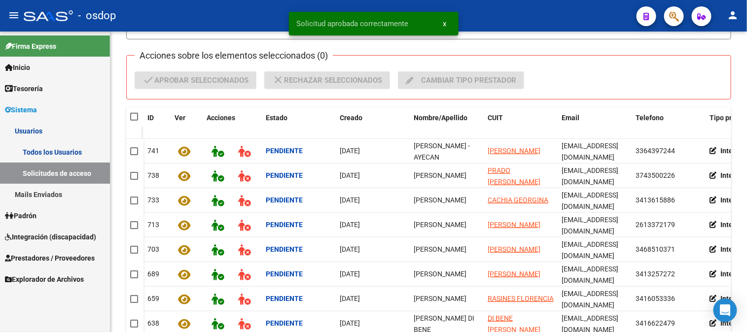
drag, startPoint x: 414, startPoint y: 24, endPoint x: 288, endPoint y: 21, distance: 125.7
click at [289, 21] on snack-bar-container "Solicitud aprobada correctamente x" at bounding box center [374, 24] width 170 height 24
copy span "Solicitud aprobada correctamente"
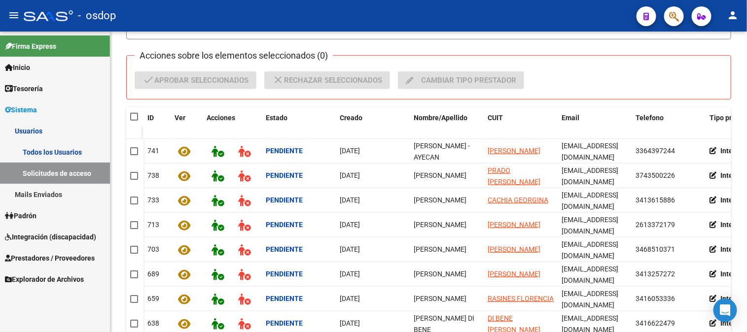
click at [36, 130] on link "Usuarios" at bounding box center [55, 130] width 110 height 21
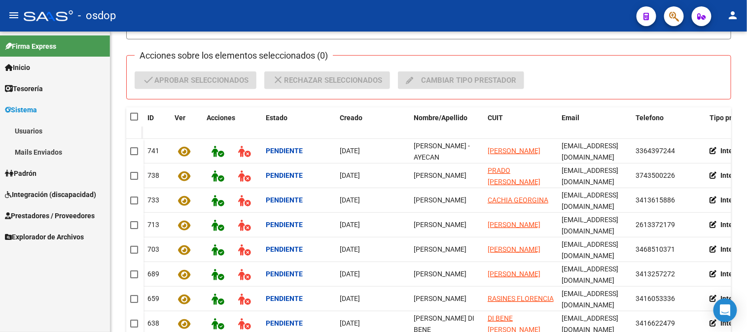
click at [60, 154] on link "Mails Enviados" at bounding box center [55, 151] width 110 height 21
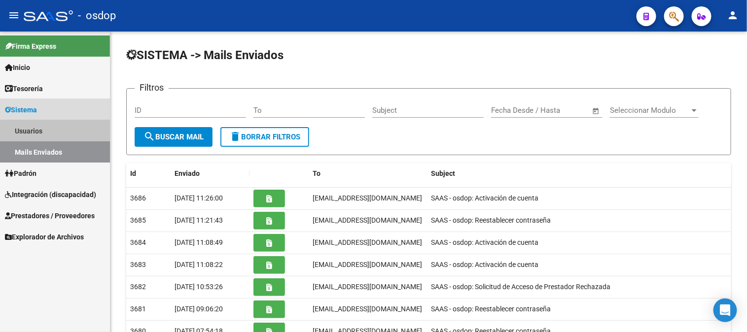
click at [39, 125] on link "Usuarios" at bounding box center [55, 130] width 110 height 21
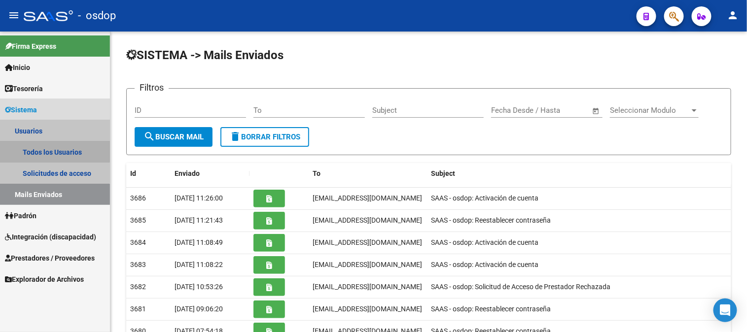
click at [51, 149] on link "Todos los Usuarios" at bounding box center [55, 151] width 110 height 21
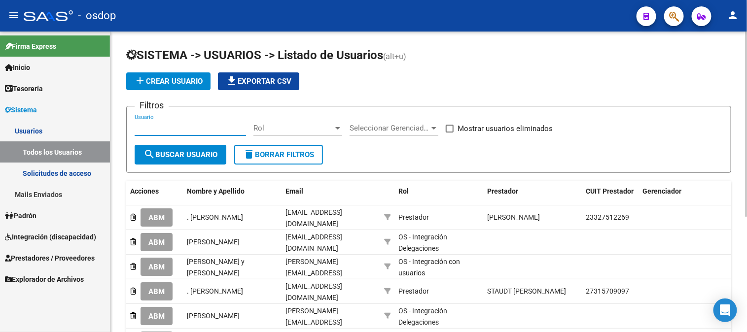
click at [137, 126] on input "Usuario" at bounding box center [190, 128] width 111 height 9
paste input "27406891238"
type input "27406891238"
click at [194, 155] on span "search Buscar Usuario" at bounding box center [180, 154] width 74 height 9
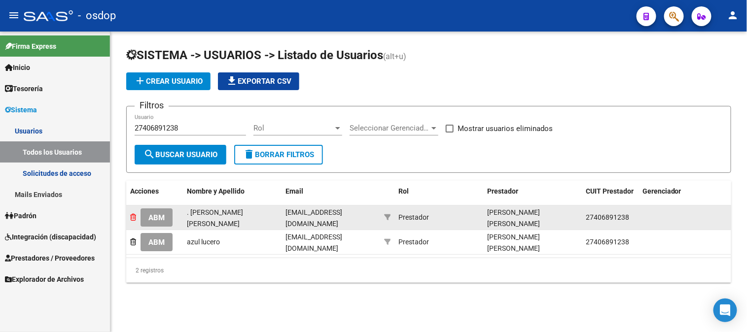
click at [132, 217] on icon at bounding box center [133, 217] width 6 height 7
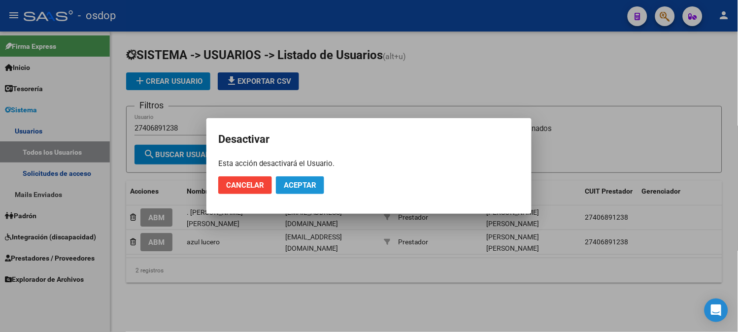
click at [298, 181] on span "Aceptar" at bounding box center [300, 185] width 33 height 9
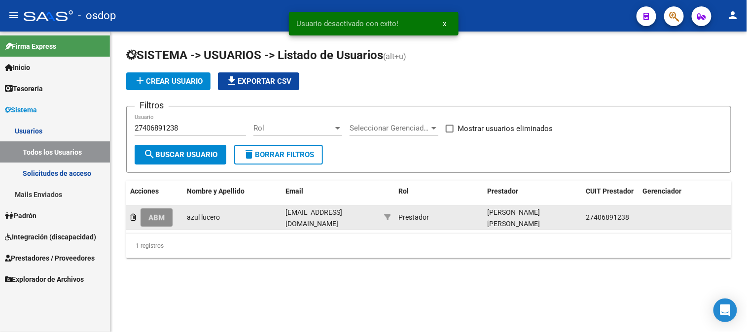
click at [161, 215] on span "ABM" at bounding box center [156, 217] width 16 height 9
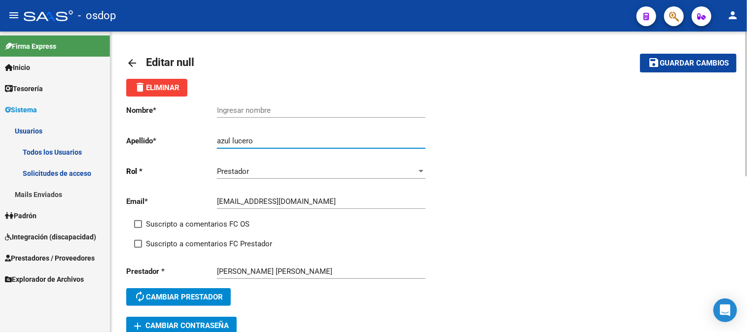
drag, startPoint x: 233, startPoint y: 139, endPoint x: 205, endPoint y: 139, distance: 27.6
click at [205, 139] on app-form-text-field "Apellido * azul lucero Ingresar apellido" at bounding box center [275, 141] width 299 height 9
click at [218, 110] on input "Ingresar nombre" at bounding box center [321, 110] width 208 height 9
paste input "azul"
type input "azul"
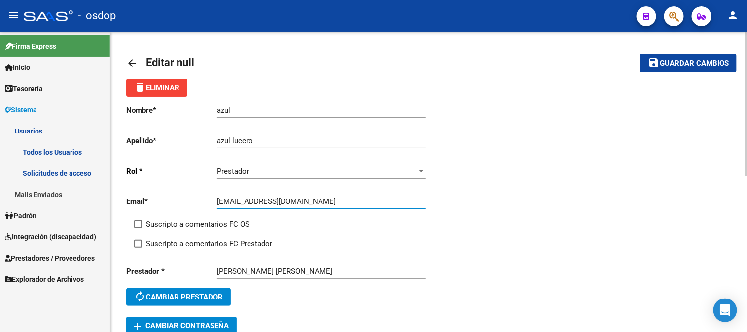
drag, startPoint x: 303, startPoint y: 201, endPoint x: 192, endPoint y: 200, distance: 110.4
click at [192, 200] on app-form-text-field "Email * azu.lucero19@gmail.com Ingresar email" at bounding box center [275, 201] width 299 height 9
click at [654, 64] on mat-icon "save" at bounding box center [654, 63] width 12 height 12
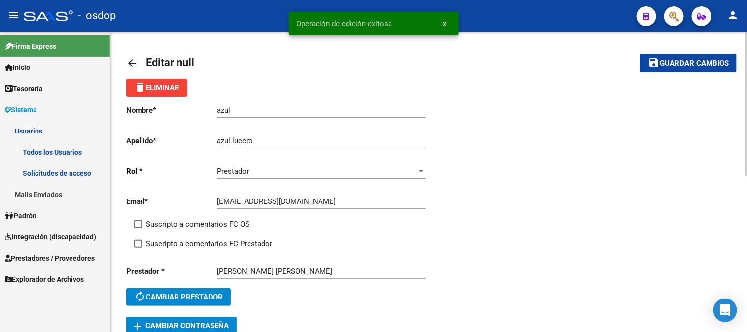
click at [135, 62] on mat-icon "arrow_back" at bounding box center [132, 63] width 12 height 12
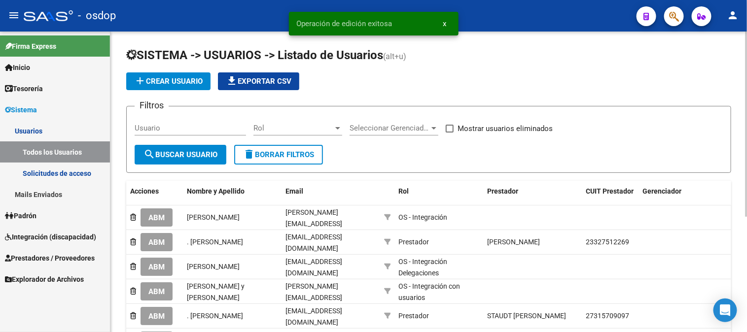
scroll to position [187, 0]
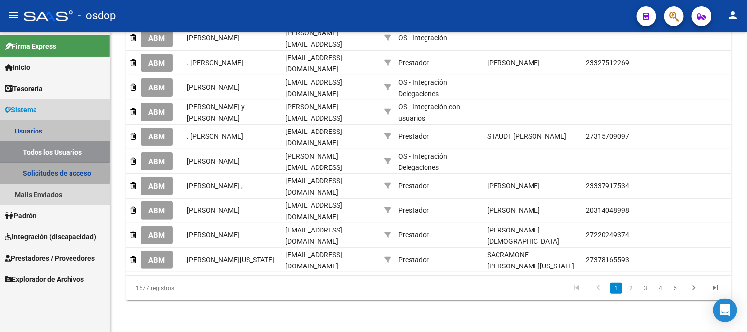
click at [34, 173] on link "Solicitudes de acceso" at bounding box center [55, 173] width 110 height 21
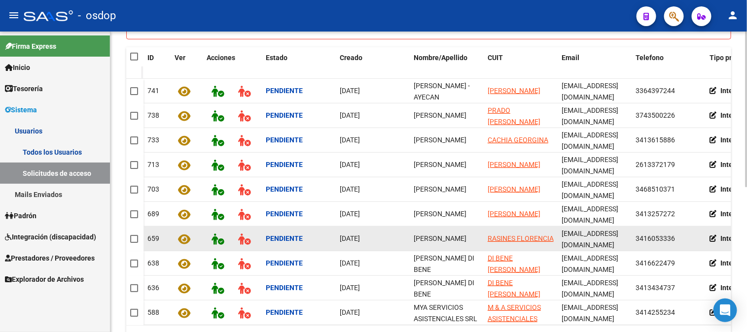
scroll to position [279, 0]
